Goal: Task Accomplishment & Management: Manage account settings

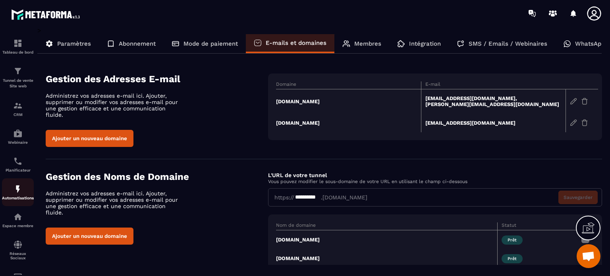
click at [4, 200] on p "Automatisations" at bounding box center [18, 198] width 32 height 4
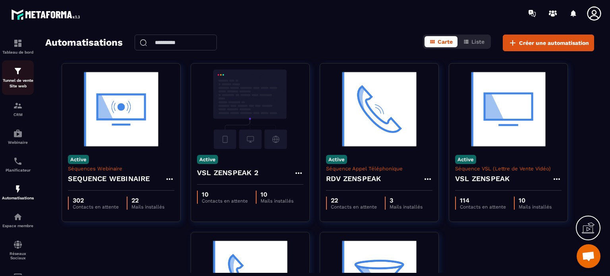
click at [19, 82] on p "Tunnel de vente Site web" at bounding box center [18, 83] width 32 height 11
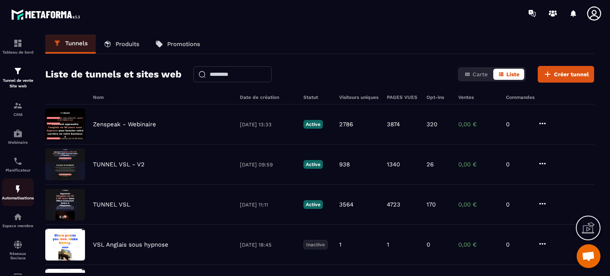
click at [15, 196] on div "Automatisations" at bounding box center [18, 192] width 32 height 16
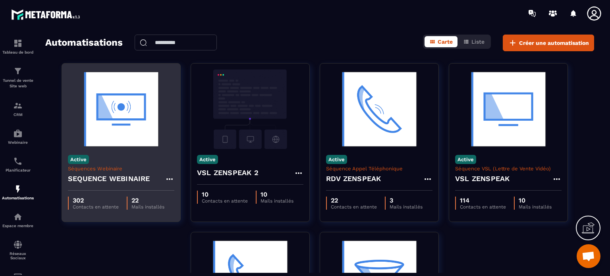
click at [119, 147] on img at bounding box center [121, 108] width 106 height 79
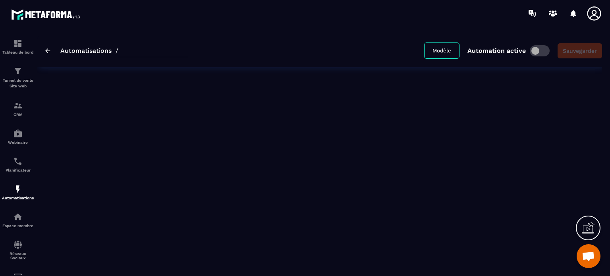
type input "**********"
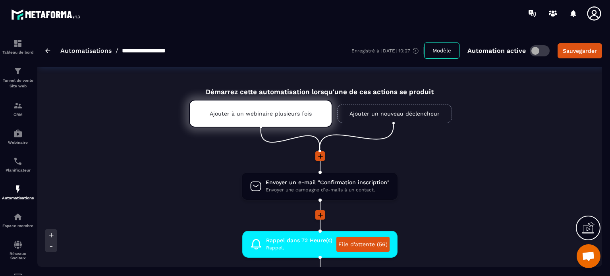
click at [427, 165] on li at bounding box center [319, 161] width 564 height 21
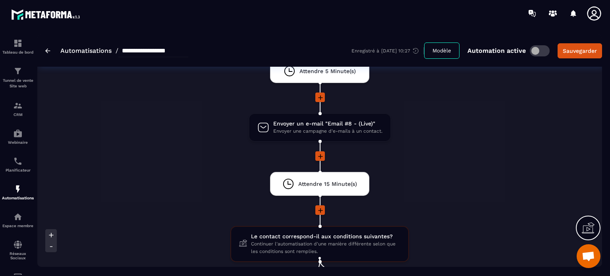
scroll to position [1080, 0]
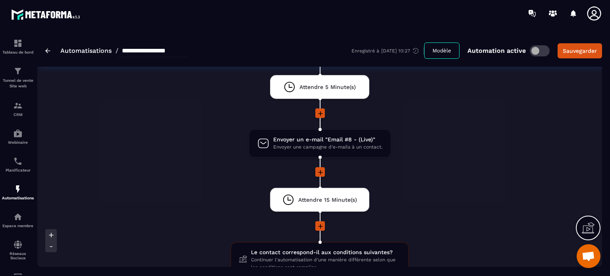
click at [458, 138] on li "Envoyer un e-mail "Email #8 - (Live)" Envoyer une campagne d'e-mails à un conta…" at bounding box center [319, 148] width 564 height 38
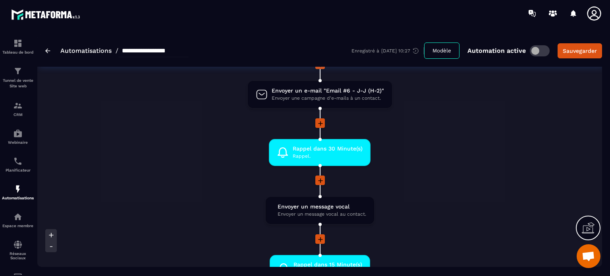
scroll to position [667, 0]
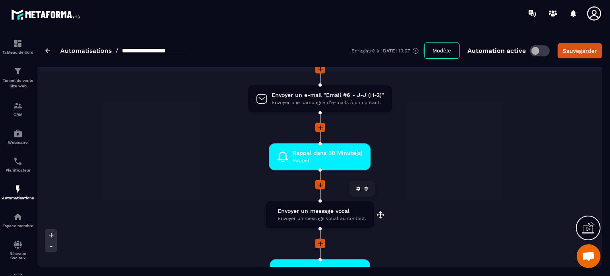
click at [300, 209] on span "Envoyer un message vocal" at bounding box center [321, 211] width 89 height 8
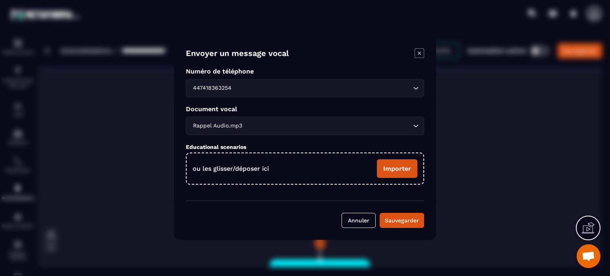
click at [419, 55] on icon "Modal window" at bounding box center [419, 53] width 10 height 10
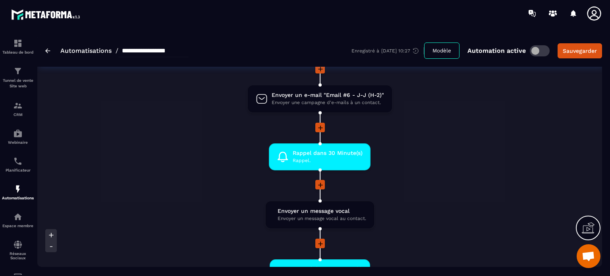
click at [427, 163] on li "Rappel dans 30 Minute(s) [PERSON_NAME]. drag-arrow" at bounding box center [319, 161] width 564 height 37
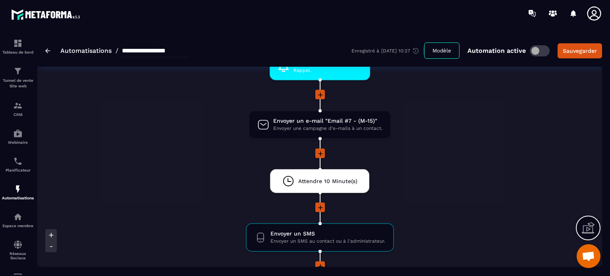
scroll to position [873, 0]
click at [437, 164] on li at bounding box center [319, 158] width 564 height 21
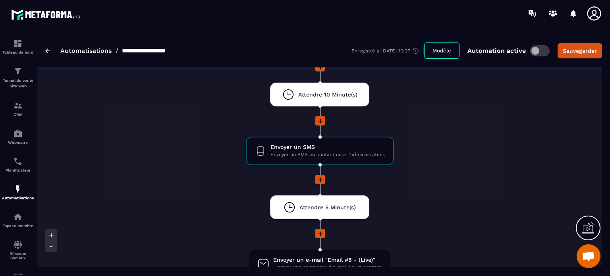
scroll to position [968, 0]
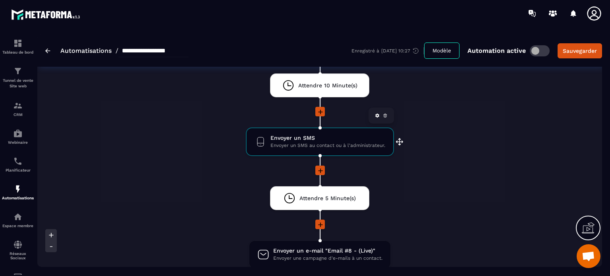
click at [330, 142] on span "Envoyer un SMS au contact ou à l'administrateur." at bounding box center [327, 146] width 115 height 8
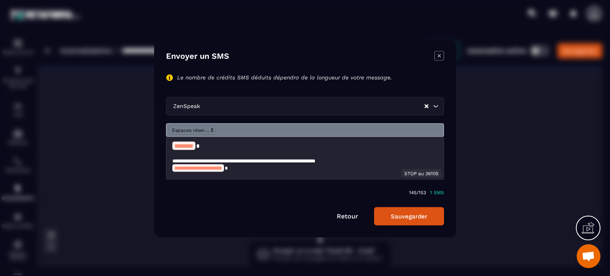
click at [443, 55] on icon "Modal window" at bounding box center [439, 56] width 10 height 10
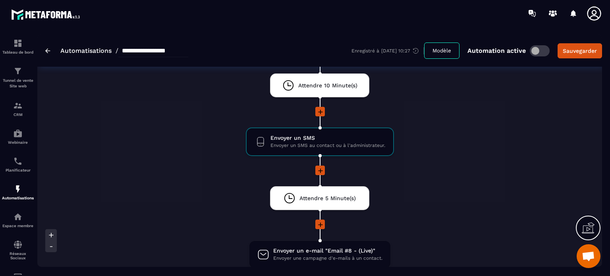
click at [439, 116] on li at bounding box center [319, 117] width 564 height 21
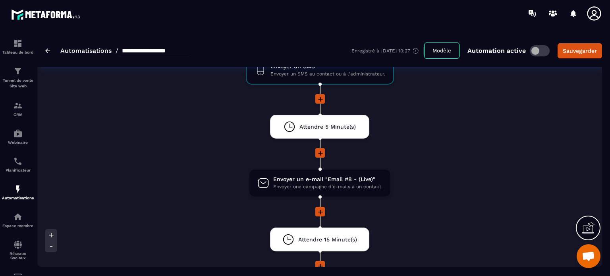
scroll to position [1111, 0]
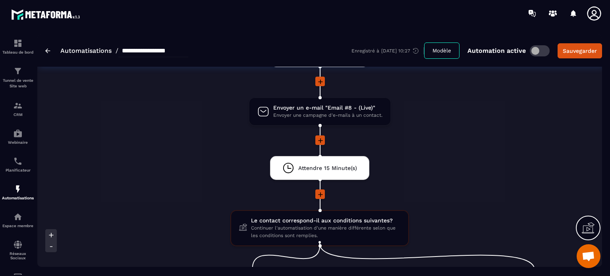
click at [413, 135] on div at bounding box center [319, 140] width 564 height 11
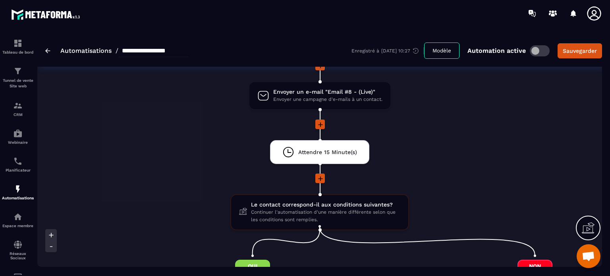
scroll to position [1143, 0]
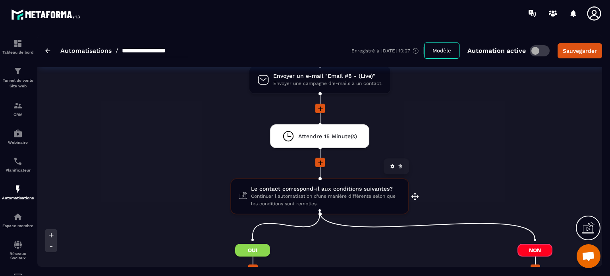
click at [313, 185] on span "Le contact correspond-il aux conditions suivantes?" at bounding box center [325, 189] width 149 height 8
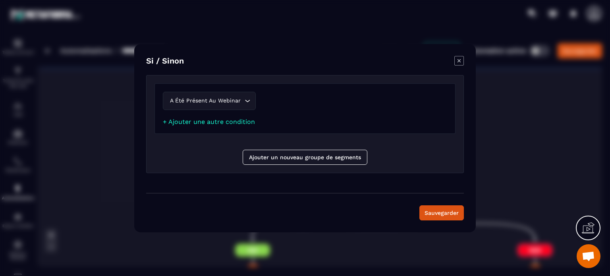
click at [460, 62] on icon "Modal window" at bounding box center [458, 60] width 3 height 3
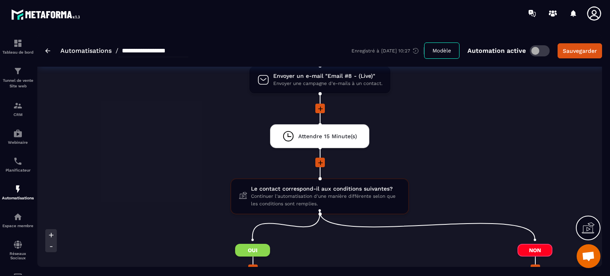
click at [469, 131] on li "Attendre 15 Minute(s) drag-arrow" at bounding box center [319, 140] width 564 height 33
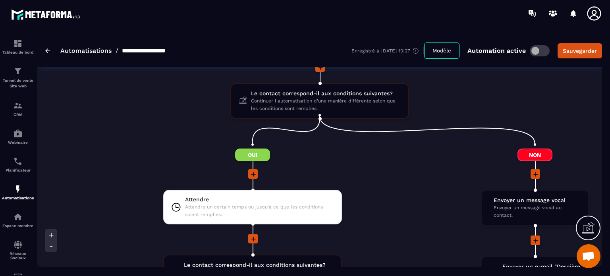
scroll to position [1222, 0]
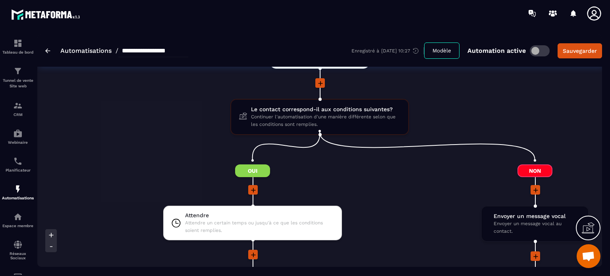
click at [451, 206] on li "Attendre Attendre un certain temps ou jusqu'à ce que les conditions soient remp…" at bounding box center [252, 228] width 404 height 44
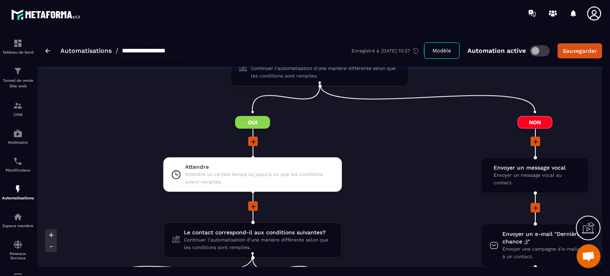
scroll to position [1286, 0]
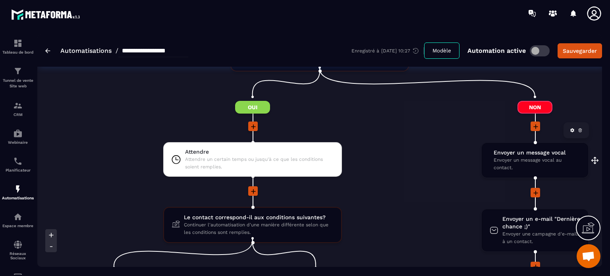
click at [519, 162] on span "Envoyer un message vocal au contact." at bounding box center [536, 163] width 87 height 15
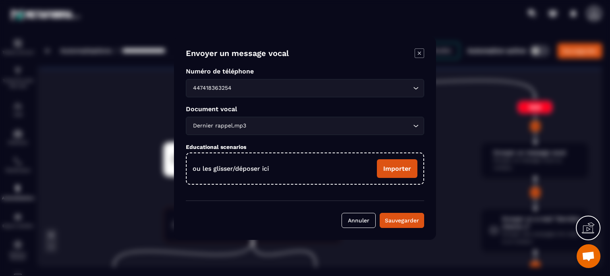
click at [416, 53] on icon "Modal window" at bounding box center [419, 53] width 10 height 10
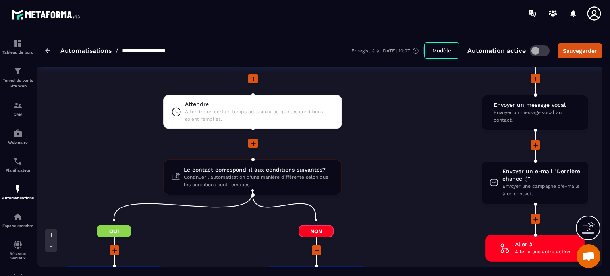
scroll to position [1334, 0]
click at [524, 184] on span "Envoyer une campagne d'e-mails à un contact." at bounding box center [541, 190] width 78 height 15
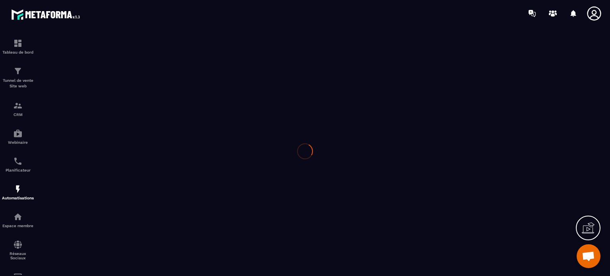
click at [524, 184] on div at bounding box center [305, 151] width 610 height 249
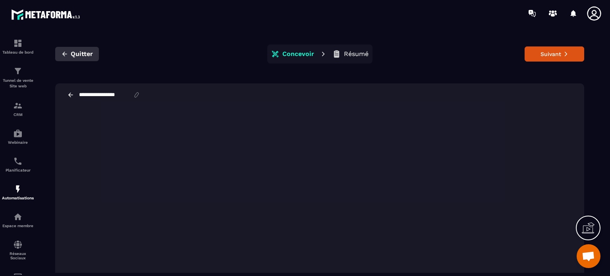
click at [75, 52] on span "Quitter" at bounding box center [82, 54] width 22 height 8
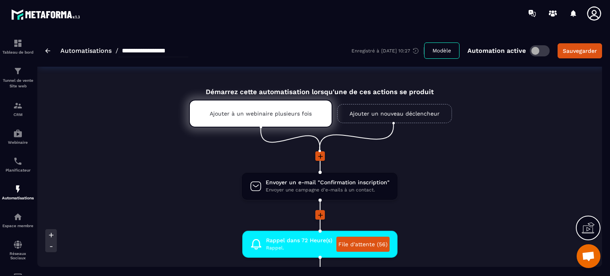
click at [528, 173] on li "Envoyer un e-mail "Confirmation inscription" Envoyer une campagne d'e-mails à u…" at bounding box center [319, 191] width 564 height 38
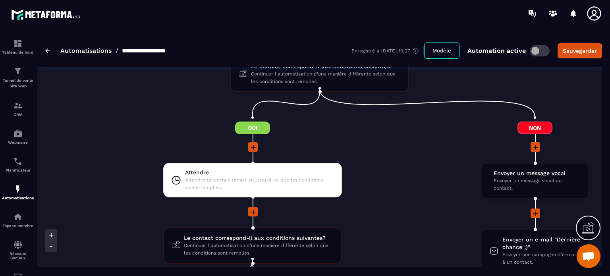
scroll to position [1254, 0]
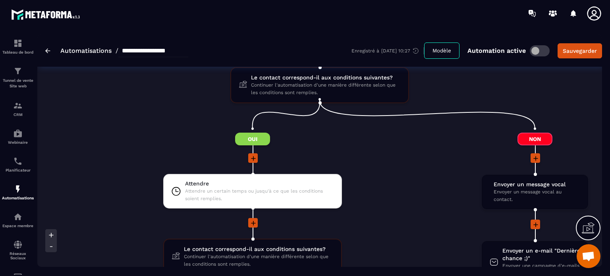
click at [429, 191] on li "Attendre Attendre un certain temps ou jusqu'à ce que les conditions soient remp…" at bounding box center [252, 196] width 404 height 44
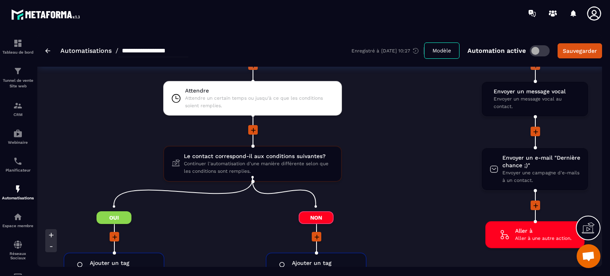
scroll to position [1381, 0]
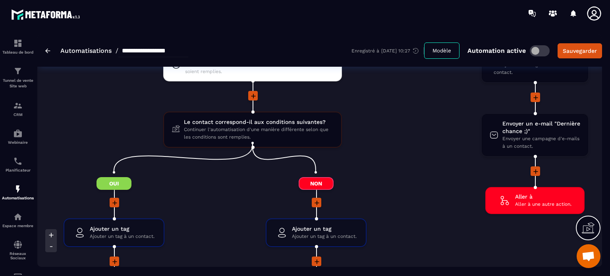
click at [219, 198] on div at bounding box center [316, 203] width 251 height 11
click at [232, 131] on span "Continuer l'automatisation d'une manière différente selon que les conditions so…" at bounding box center [258, 133] width 149 height 15
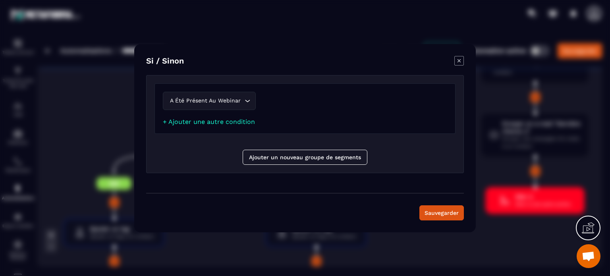
click at [122, 119] on div "Modal window" at bounding box center [305, 138] width 610 height 276
click at [463, 60] on icon "Modal window" at bounding box center [459, 61] width 10 height 10
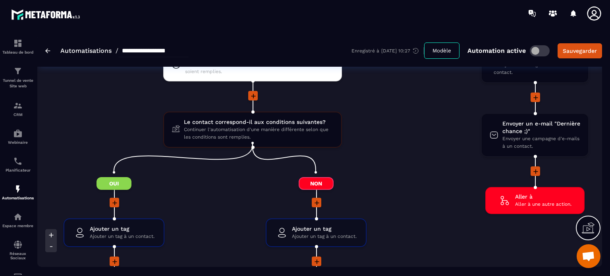
click at [432, 96] on div at bounding box center [252, 96] width 404 height 11
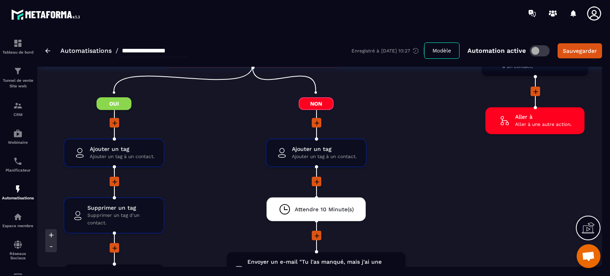
scroll to position [1492, 0]
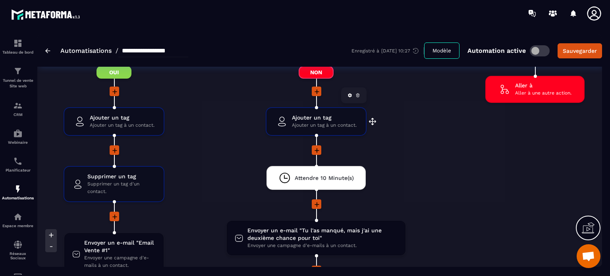
click at [319, 121] on span "Ajouter un tag à un contact." at bounding box center [324, 125] width 65 height 8
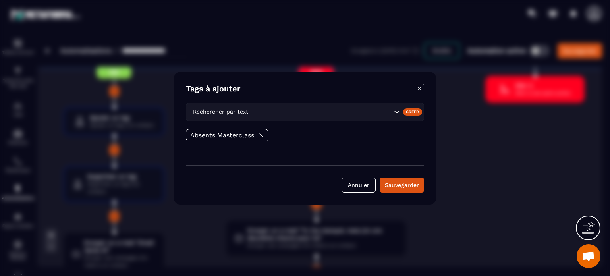
click at [419, 85] on icon "Modal window" at bounding box center [419, 89] width 10 height 10
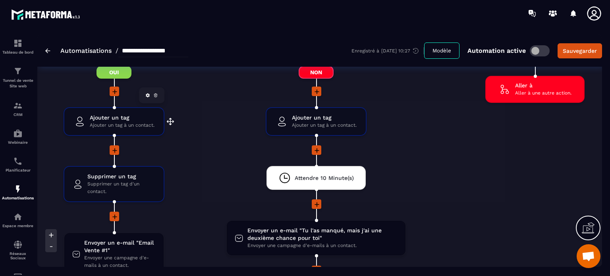
click at [129, 114] on span "Ajouter un tag" at bounding box center [122, 118] width 65 height 8
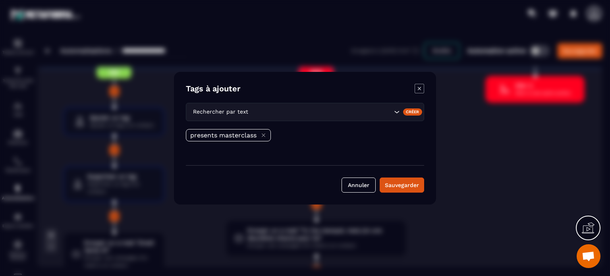
click at [420, 88] on icon "Modal window" at bounding box center [419, 89] width 10 height 10
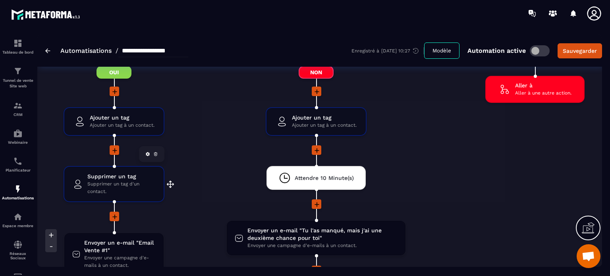
click at [137, 174] on span "Supprimer un tag" at bounding box center [121, 177] width 68 height 8
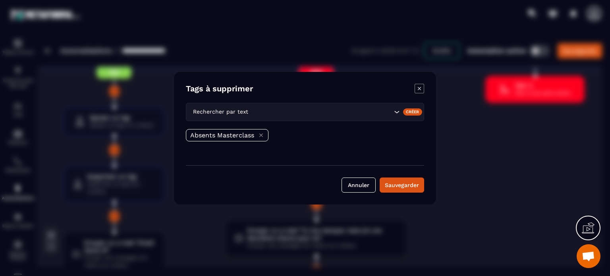
click at [418, 92] on icon "Modal window" at bounding box center [419, 89] width 10 height 10
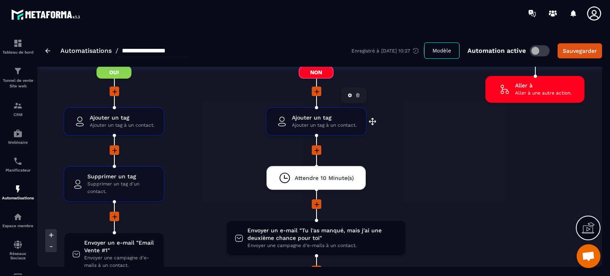
click at [294, 116] on span "Ajouter un tag" at bounding box center [324, 118] width 65 height 8
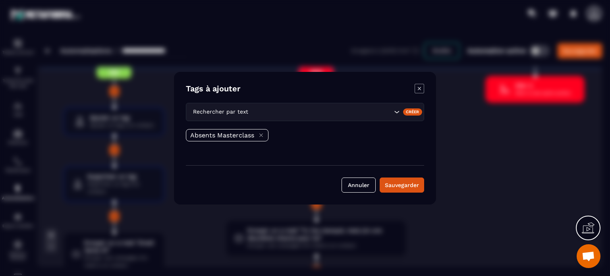
click at [421, 87] on icon "Modal window" at bounding box center [419, 88] width 3 height 3
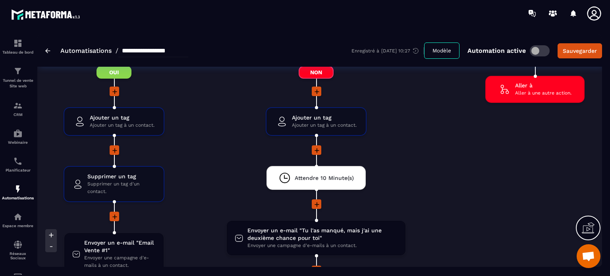
click at [420, 145] on div at bounding box center [316, 150] width 251 height 11
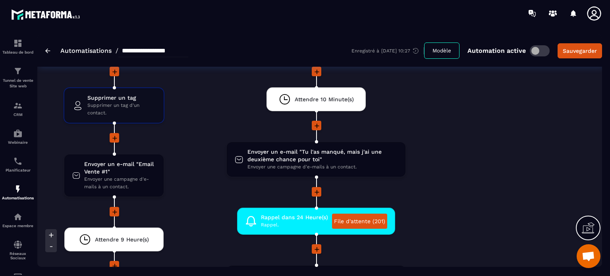
scroll to position [1572, 0]
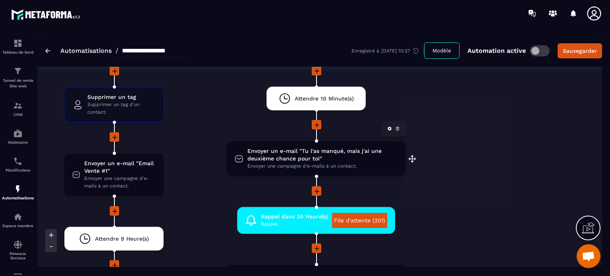
click at [301, 155] on span "Envoyer un e-mail "Tu l'as manqué, mais j'ai une deuxième chance pour toi"" at bounding box center [322, 154] width 150 height 15
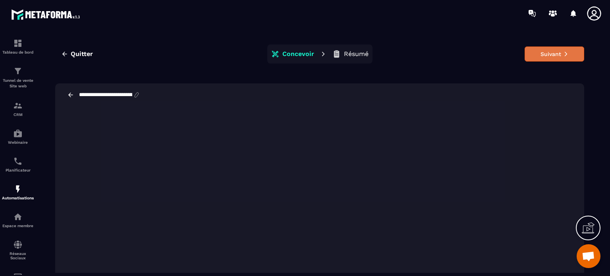
click at [549, 56] on button "Suivant" at bounding box center [554, 53] width 60 height 15
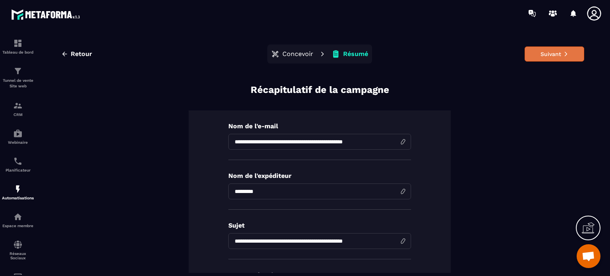
click at [551, 50] on button "Suivant" at bounding box center [554, 53] width 60 height 15
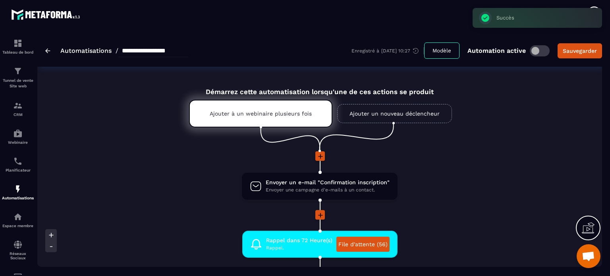
click at [473, 192] on li "Envoyer un e-mail "Confirmation inscription" Envoyer une campagne d'e-mails à u…" at bounding box center [319, 191] width 564 height 38
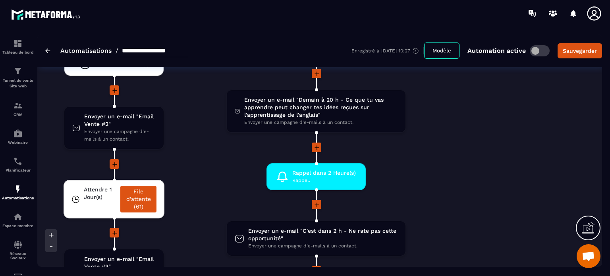
scroll to position [1699, 0]
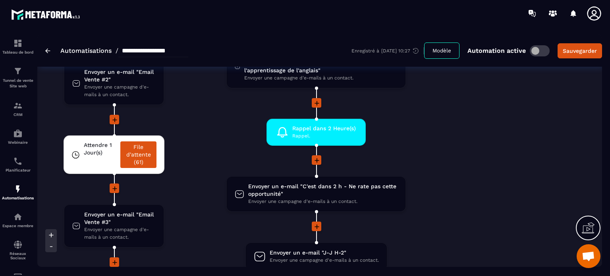
scroll to position [1810, 0]
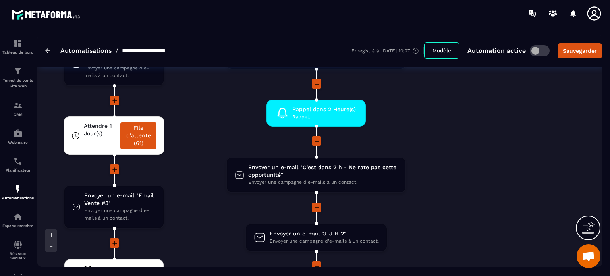
click at [456, 207] on div "Oui Attendre Attendre un certain temps ou jusqu'à ce que les conditions soient …" at bounding box center [252, 252] width 430 height 1350
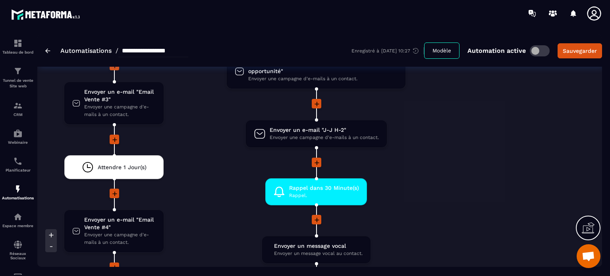
scroll to position [1969, 0]
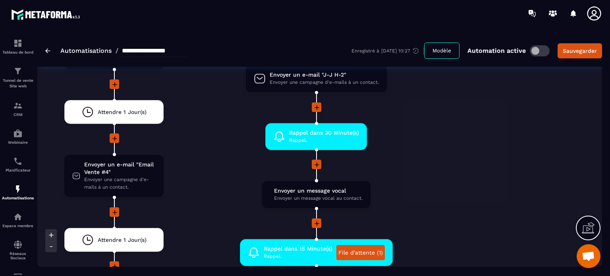
click at [440, 193] on li "Envoyer un message vocal Envoyer un message vocal au contact. drag-arrow" at bounding box center [316, 199] width 251 height 38
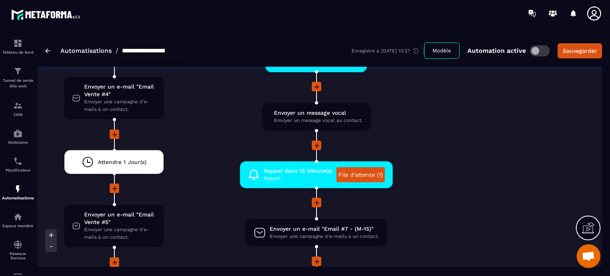
scroll to position [2127, 0]
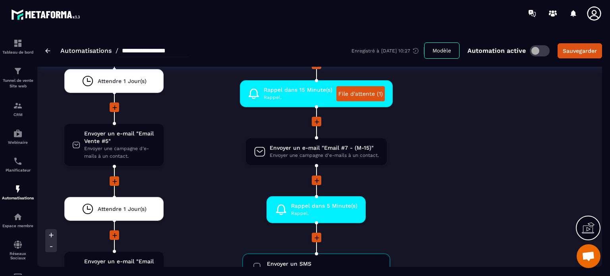
click at [433, 179] on div at bounding box center [316, 180] width 251 height 11
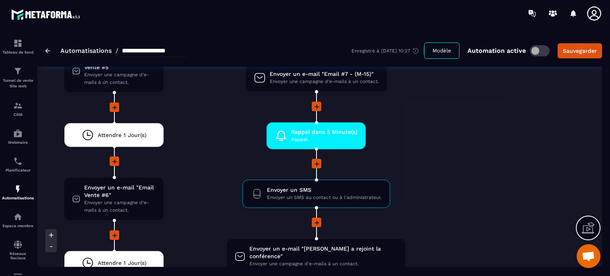
scroll to position [2207, 0]
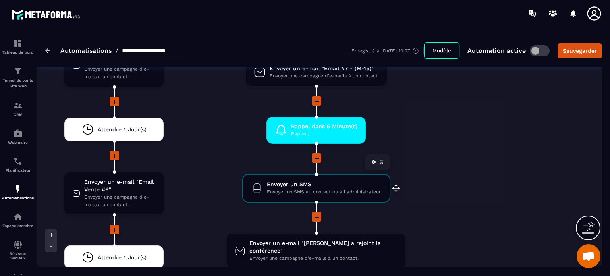
click at [313, 188] on span "Envoyer un SMS au contact ou à l'administrateur." at bounding box center [324, 192] width 115 height 8
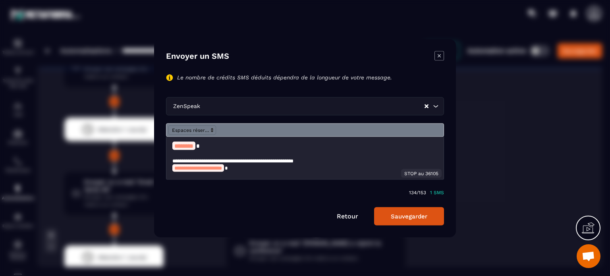
click at [440, 55] on icon "Modal window" at bounding box center [439, 56] width 10 height 10
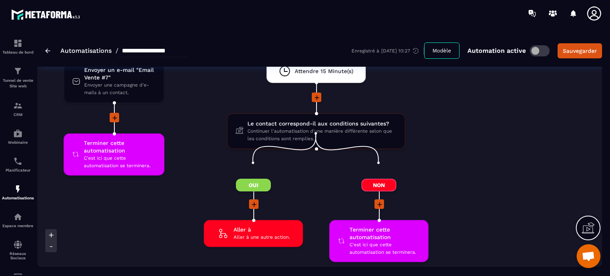
scroll to position [2445, 0]
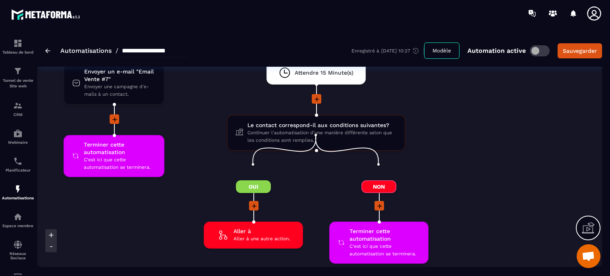
click at [418, 151] on div "Oui Aller à Aller à une autre action. drag-arrow Non Terminer cette automatisat…" at bounding box center [316, 212] width 251 height 122
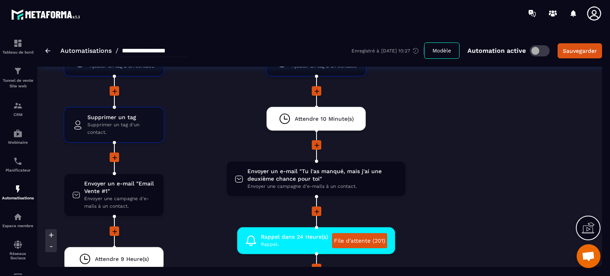
scroll to position [1635, 0]
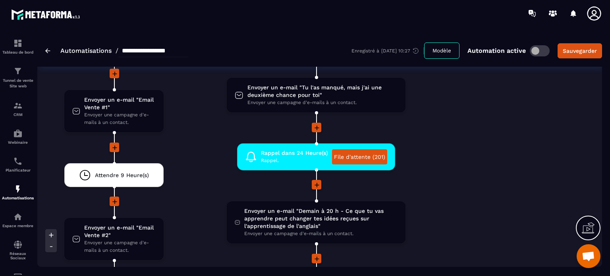
click at [194, 147] on li "Rappel dans 24 Heure(s) Rappel. File d'attente (201) drag-arrow" at bounding box center [316, 161] width 251 height 37
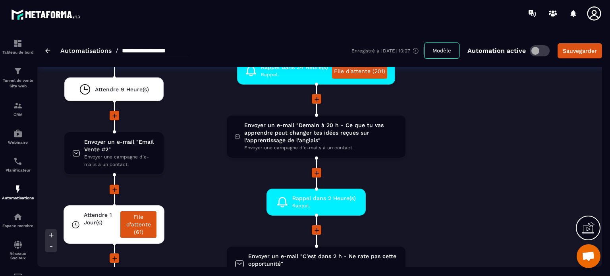
scroll to position [1731, 0]
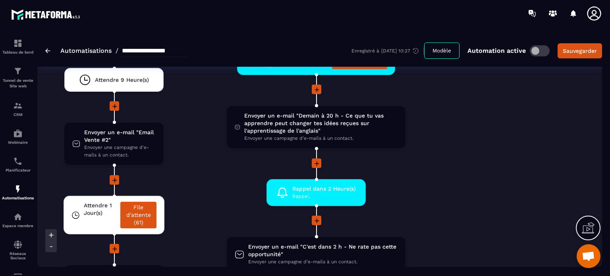
click at [221, 162] on div at bounding box center [316, 163] width 251 height 11
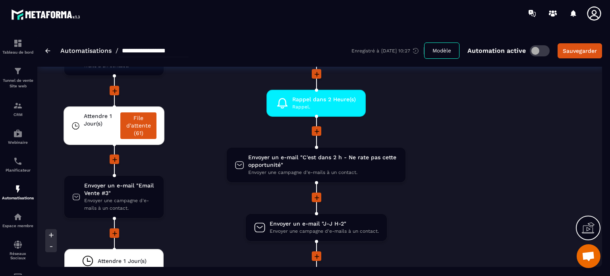
scroll to position [1826, 0]
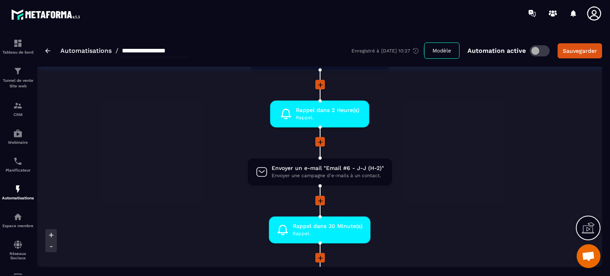
scroll to position [508, 0]
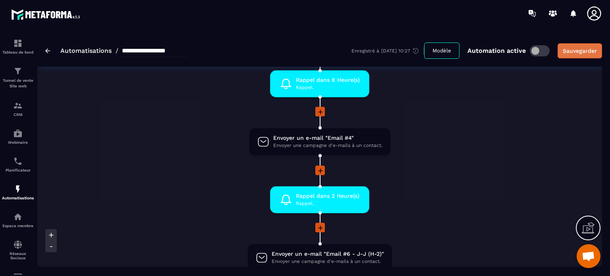
click at [575, 50] on div "Sauvegarder" at bounding box center [579, 51] width 34 height 8
click at [17, 82] on p "Tunnel de vente Site web" at bounding box center [18, 83] width 32 height 11
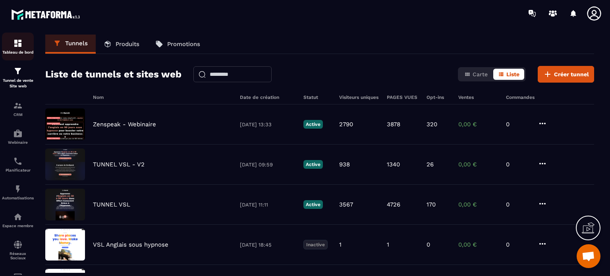
click at [19, 46] on img at bounding box center [18, 44] width 10 height 10
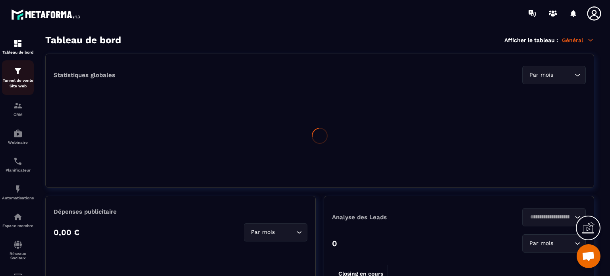
click at [16, 85] on p "Tunnel de vente Site web" at bounding box center [18, 83] width 32 height 11
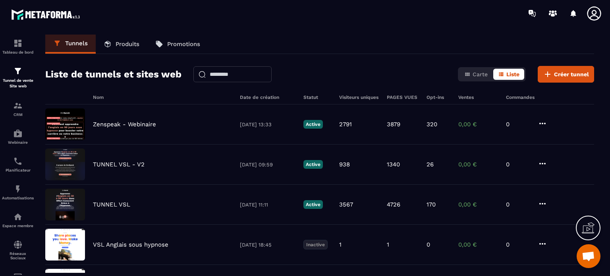
click at [345, 74] on div "Liste de tunnels et sites web Carte Liste Créer tunnel" at bounding box center [319, 74] width 549 height 17
click at [13, 75] on div "Tunnel de vente Site web" at bounding box center [18, 77] width 32 height 23
click at [24, 41] on div "Tableau de bord" at bounding box center [18, 47] width 32 height 16
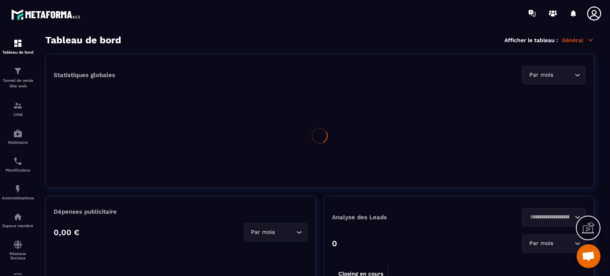
click at [576, 41] on p "Général" at bounding box center [578, 40] width 32 height 7
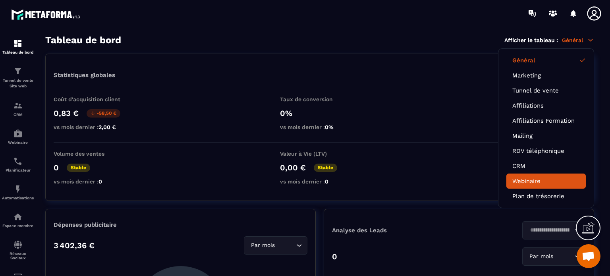
click at [519, 177] on link "Webinaire" at bounding box center [545, 180] width 67 height 7
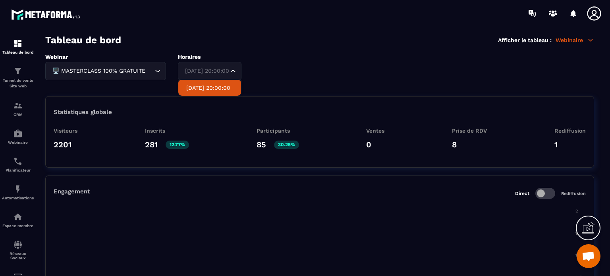
click at [218, 68] on div "[DATE] 20:00:00" at bounding box center [205, 71] width 47 height 9
click at [205, 89] on p "[DATE] 20:00:00" at bounding box center [209, 88] width 47 height 8
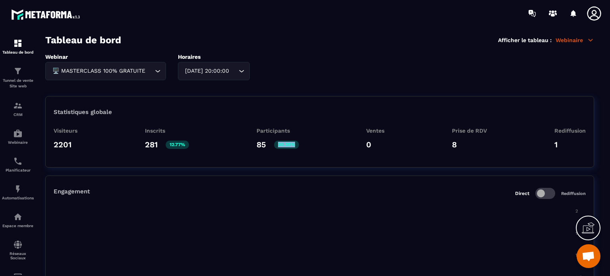
drag, startPoint x: 273, startPoint y: 144, endPoint x: 297, endPoint y: 143, distance: 24.2
click at [297, 143] on div "85 30.25%" at bounding box center [277, 145] width 42 height 10
drag, startPoint x: 256, startPoint y: 143, endPoint x: 265, endPoint y: 143, distance: 9.5
click at [265, 143] on div "Visiteurs 2201 Inscrits 281 12.77% Participants 85 30.25% Ventes 0 Prise de RDV…" at bounding box center [320, 141] width 532 height 28
drag, startPoint x: 169, startPoint y: 144, endPoint x: 191, endPoint y: 146, distance: 22.7
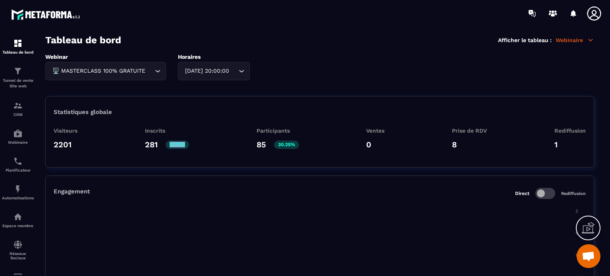
click at [191, 146] on div "Visiteurs 2201 Inscrits 281 12.77% Participants 85 30.25% Ventes 0 Prise de RDV…" at bounding box center [320, 141] width 532 height 28
click at [330, 68] on div "Webinar 🖥️ MASTERCLASS 100% GRATUITE Loading... Horaires [DATE] 20:00:00 Loadin…" at bounding box center [319, 67] width 549 height 27
click at [233, 116] on div "Statistiques globale Visiteurs 2201 Inscrits 281 12.77% Participants 85 30.25% …" at bounding box center [319, 131] width 549 height 71
click at [23, 79] on p "Tunnel de vente Site web" at bounding box center [18, 83] width 32 height 11
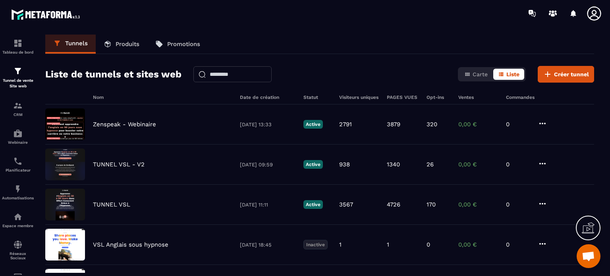
click at [600, 17] on icon at bounding box center [594, 14] width 16 height 16
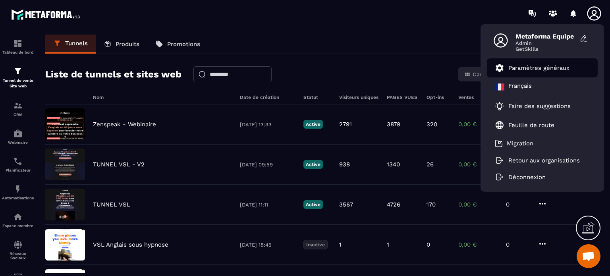
click at [535, 67] on p "Paramètres généraux" at bounding box center [538, 67] width 61 height 7
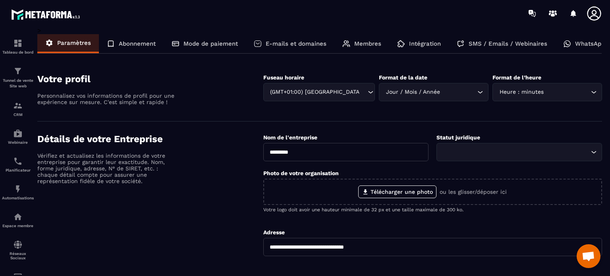
click at [582, 44] on p "WhatsApp" at bounding box center [590, 43] width 30 height 7
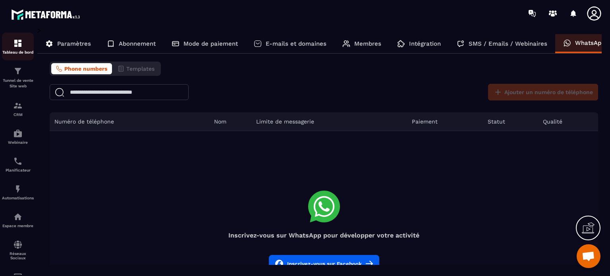
click at [25, 50] on p "Tableau de bord" at bounding box center [18, 52] width 32 height 4
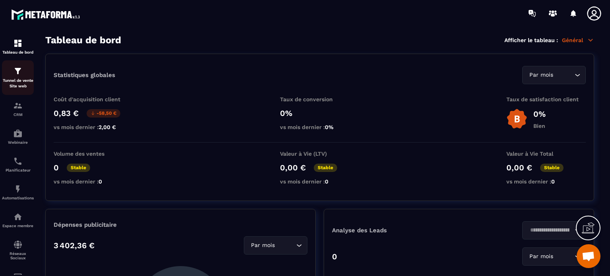
click at [20, 75] on img at bounding box center [18, 71] width 10 height 10
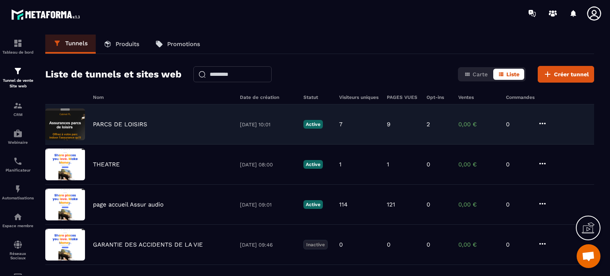
click at [105, 123] on p "PARCS DE LOISIRS" at bounding box center [120, 124] width 54 height 7
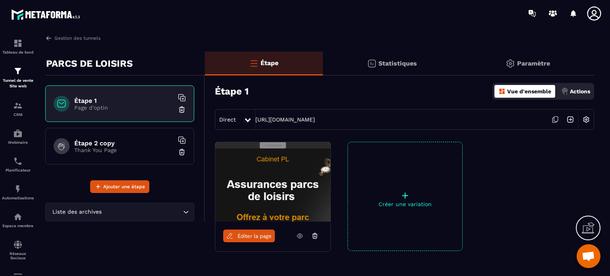
click at [593, 20] on icon at bounding box center [594, 14] width 16 height 16
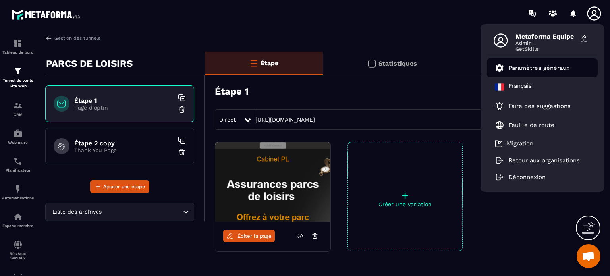
click at [542, 65] on p "Paramètres généraux" at bounding box center [538, 67] width 61 height 7
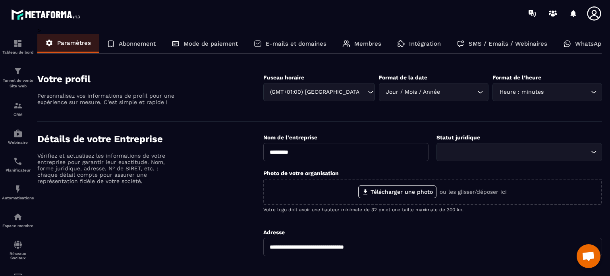
click at [575, 42] on p "WhatsApp" at bounding box center [590, 43] width 30 height 7
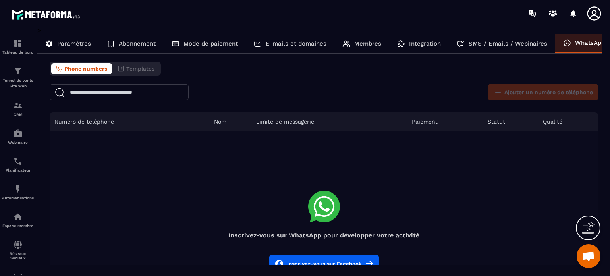
click at [602, 15] on div at bounding box center [596, 13] width 20 height 14
click at [12, 70] on div "Tunnel de vente Site web" at bounding box center [18, 77] width 32 height 23
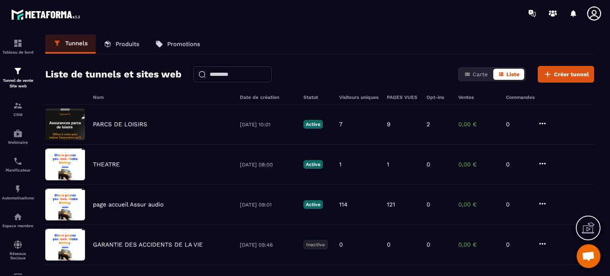
click at [586, 11] on icon at bounding box center [594, 14] width 16 height 16
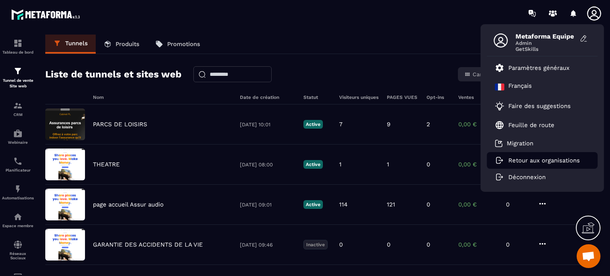
click at [520, 159] on p "Retour aux organisations" at bounding box center [543, 160] width 71 height 7
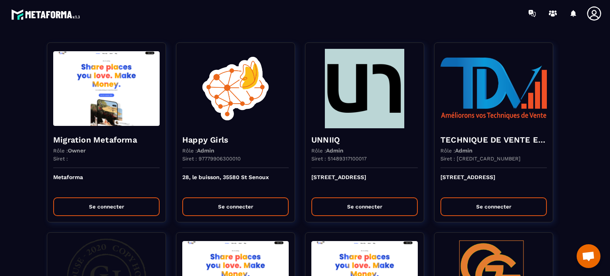
scroll to position [1116, 0]
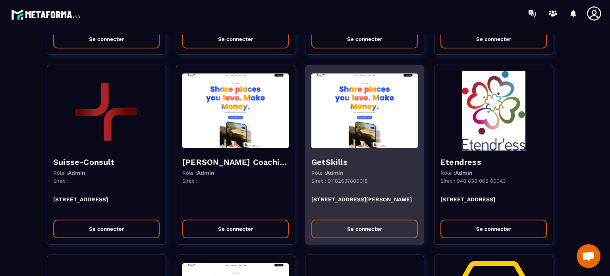
click at [340, 156] on h4 "GetSkills" at bounding box center [364, 161] width 106 height 11
